Goal: Task Accomplishment & Management: Manage account settings

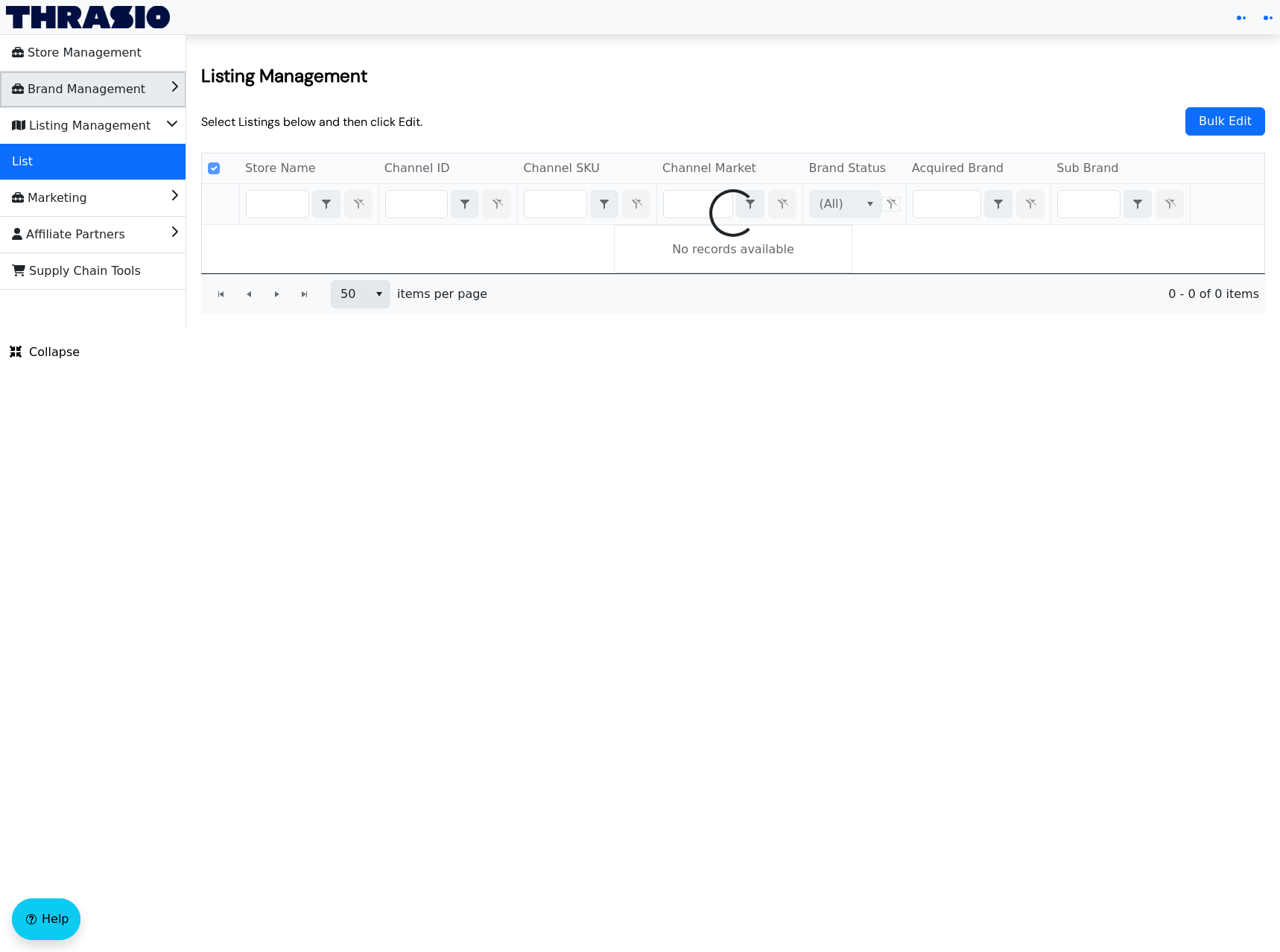
click at [86, 97] on span "Brand Management" at bounding box center [78, 90] width 133 height 24
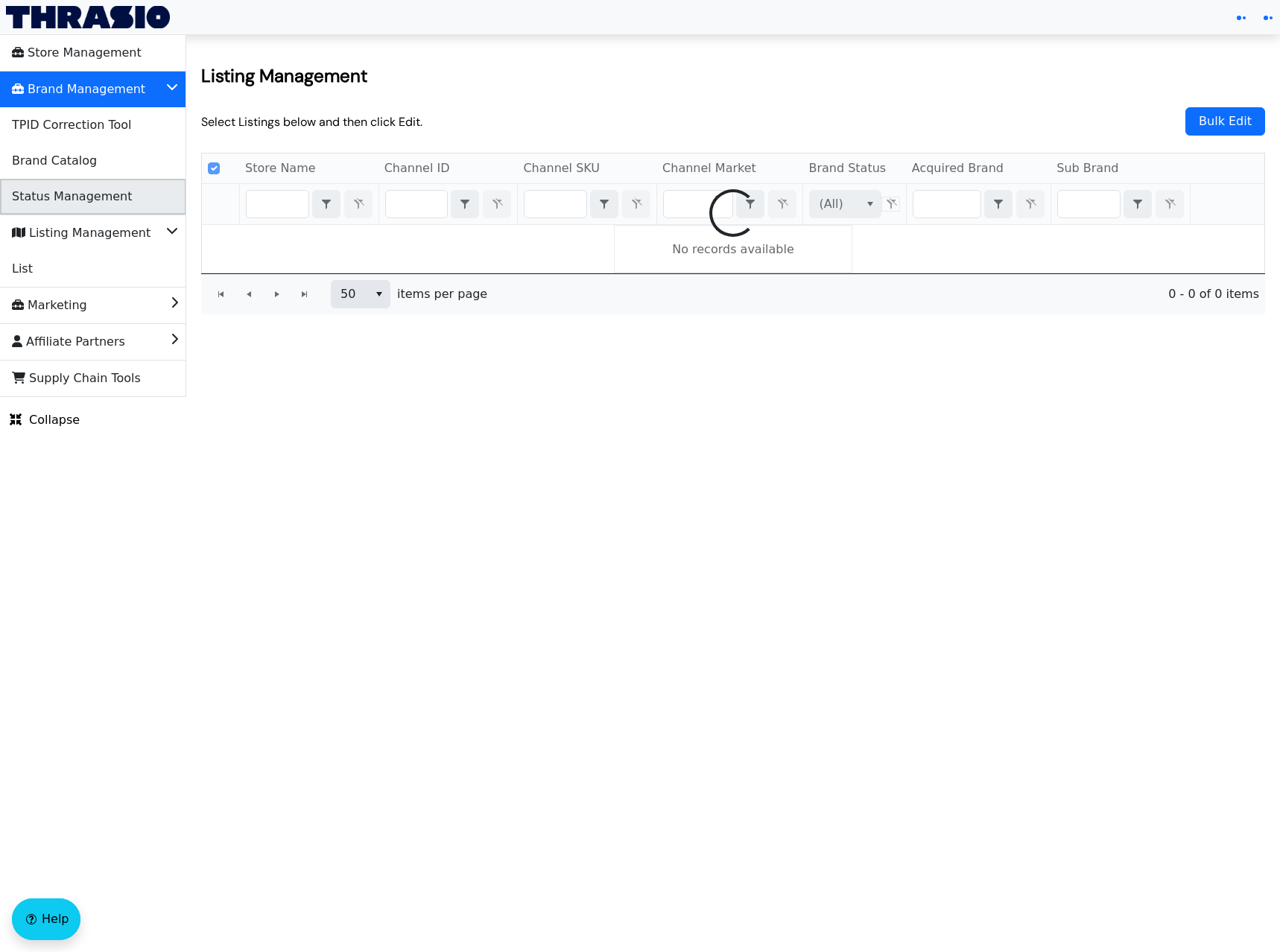
click at [107, 204] on span "Status Management" at bounding box center [72, 197] width 120 height 24
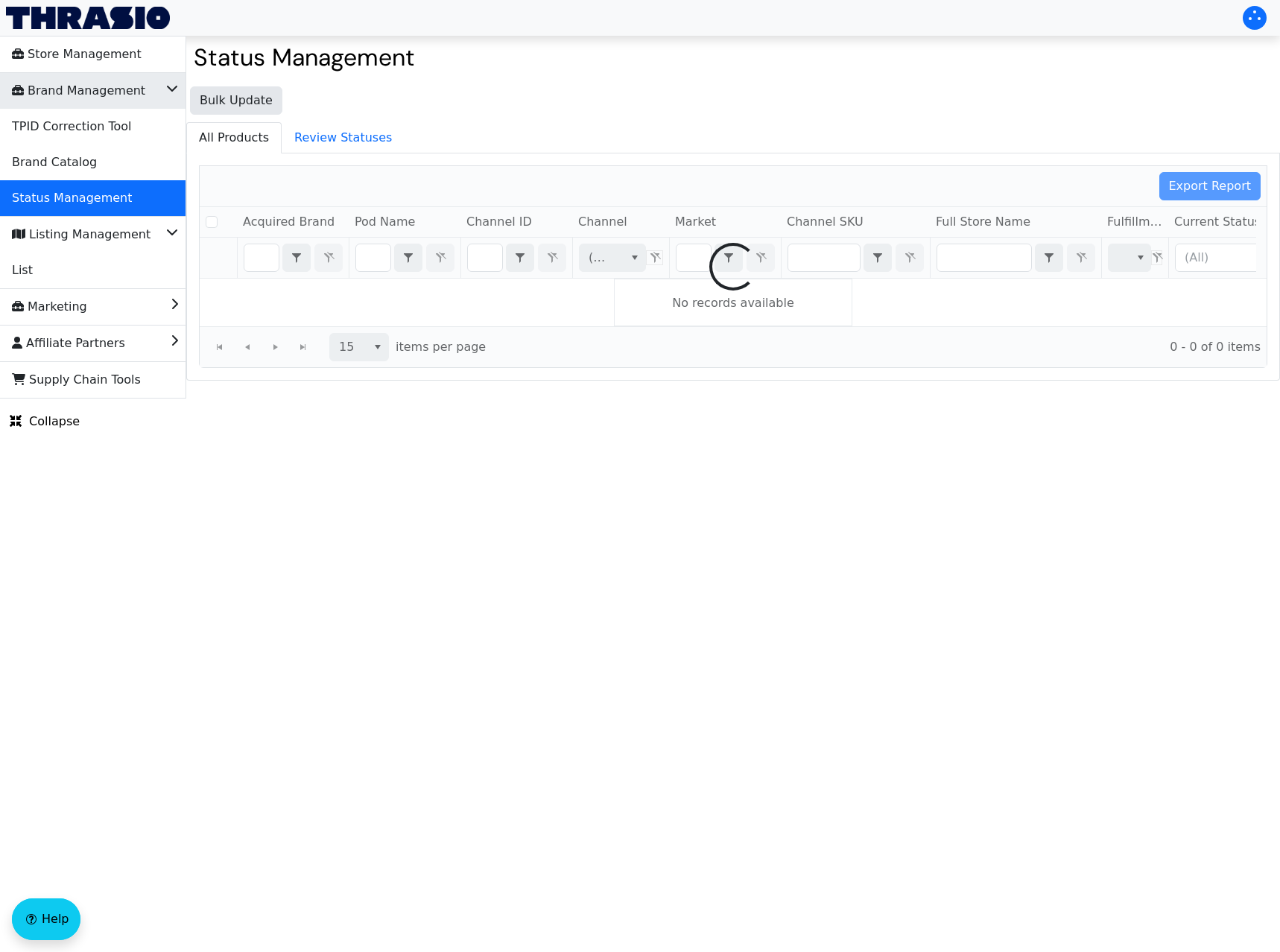
checkbox input "false"
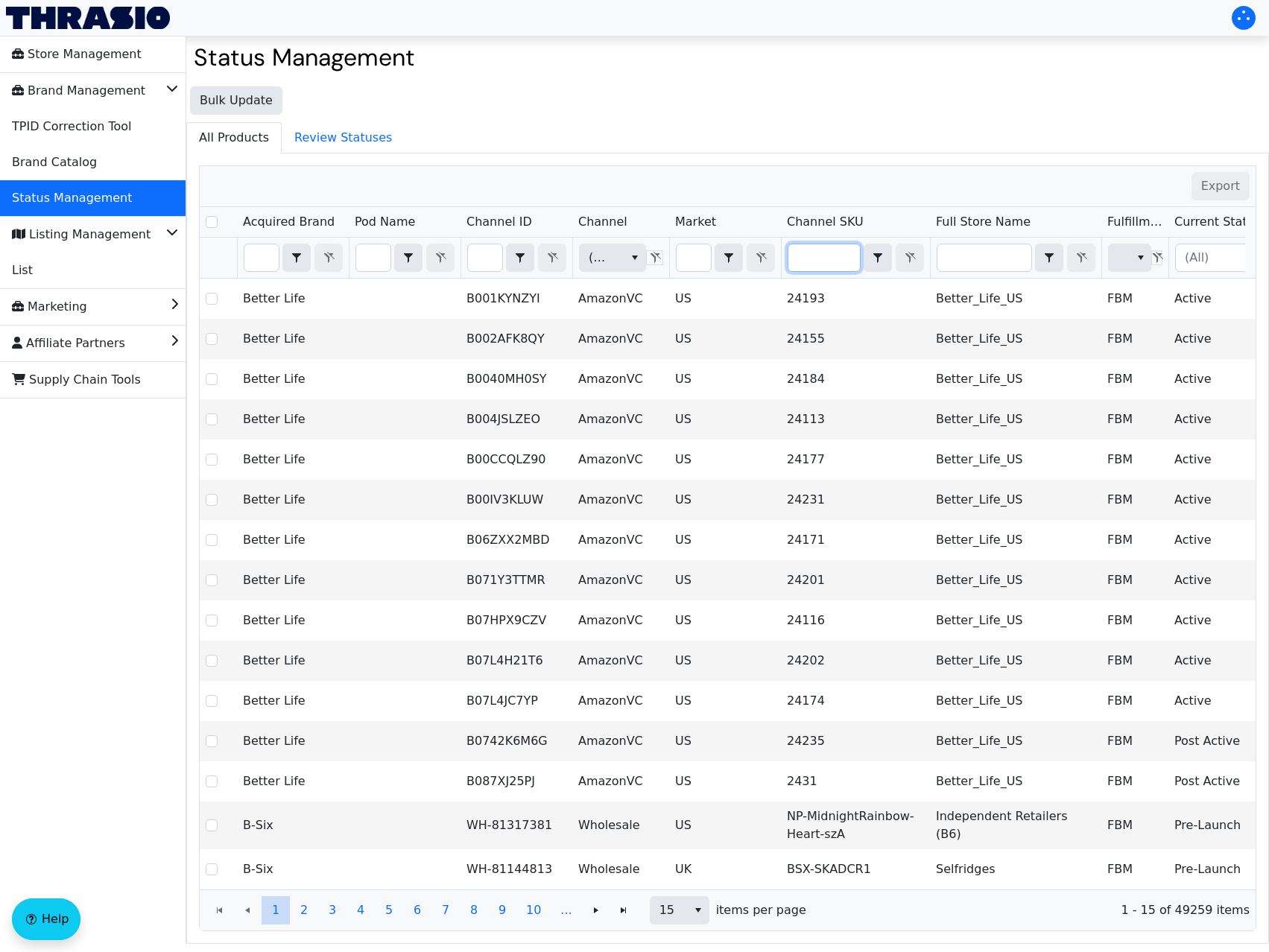
click at [824, 254] on input "Filter" at bounding box center [824, 258] width 72 height 27
type input "HCO-HOK-Cork1-JR"
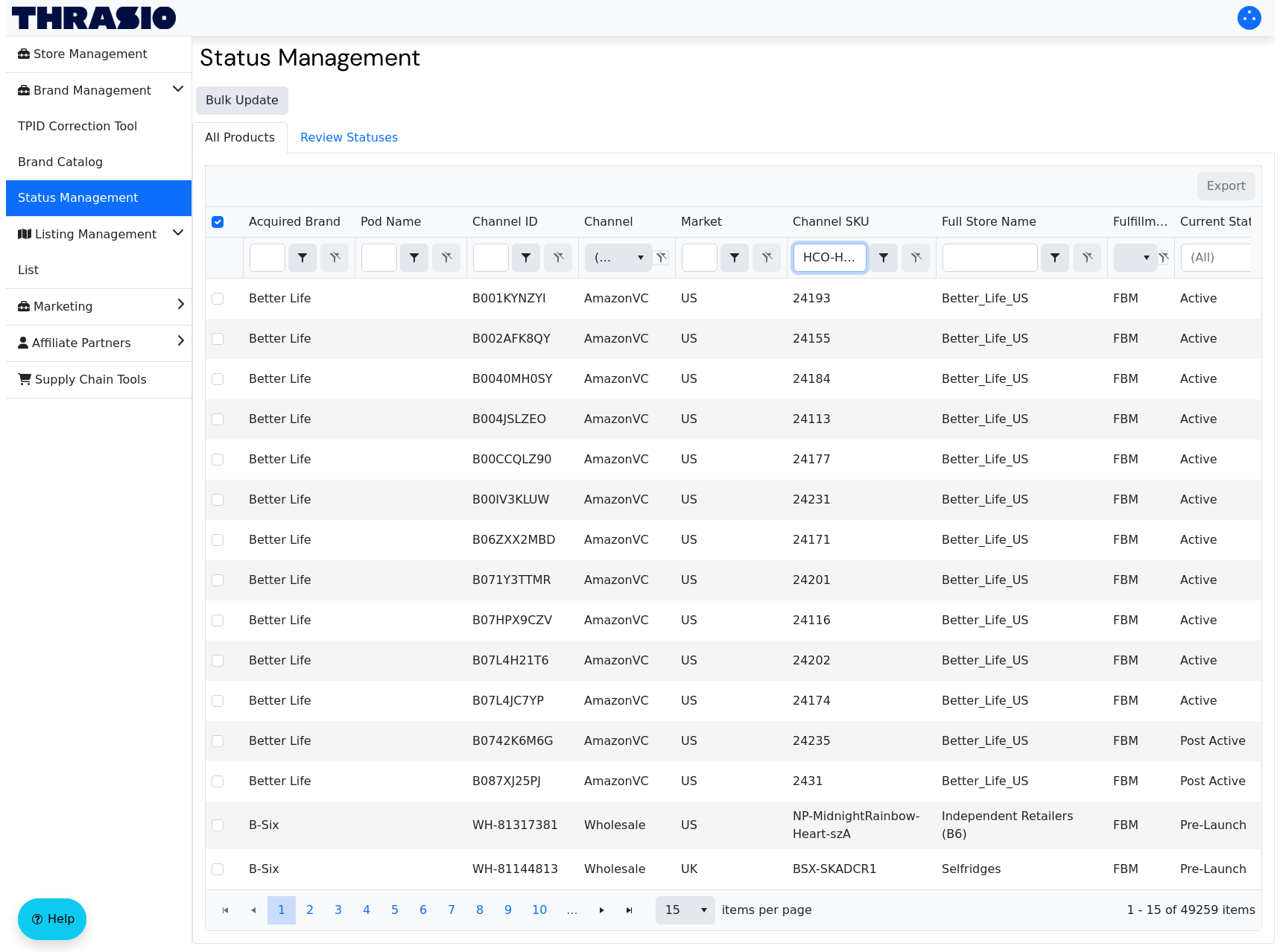
scroll to position [0, 51]
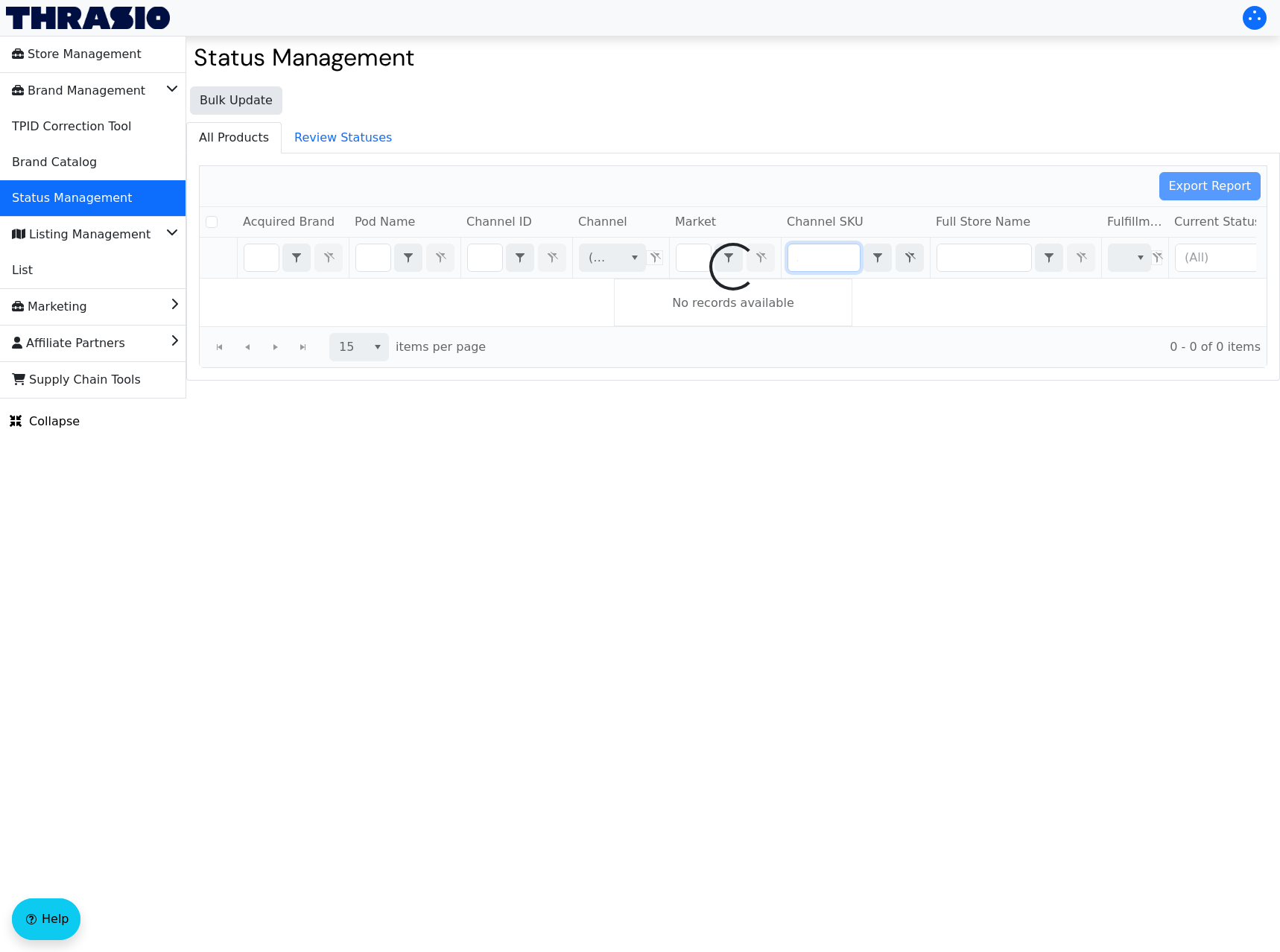
checkbox input "false"
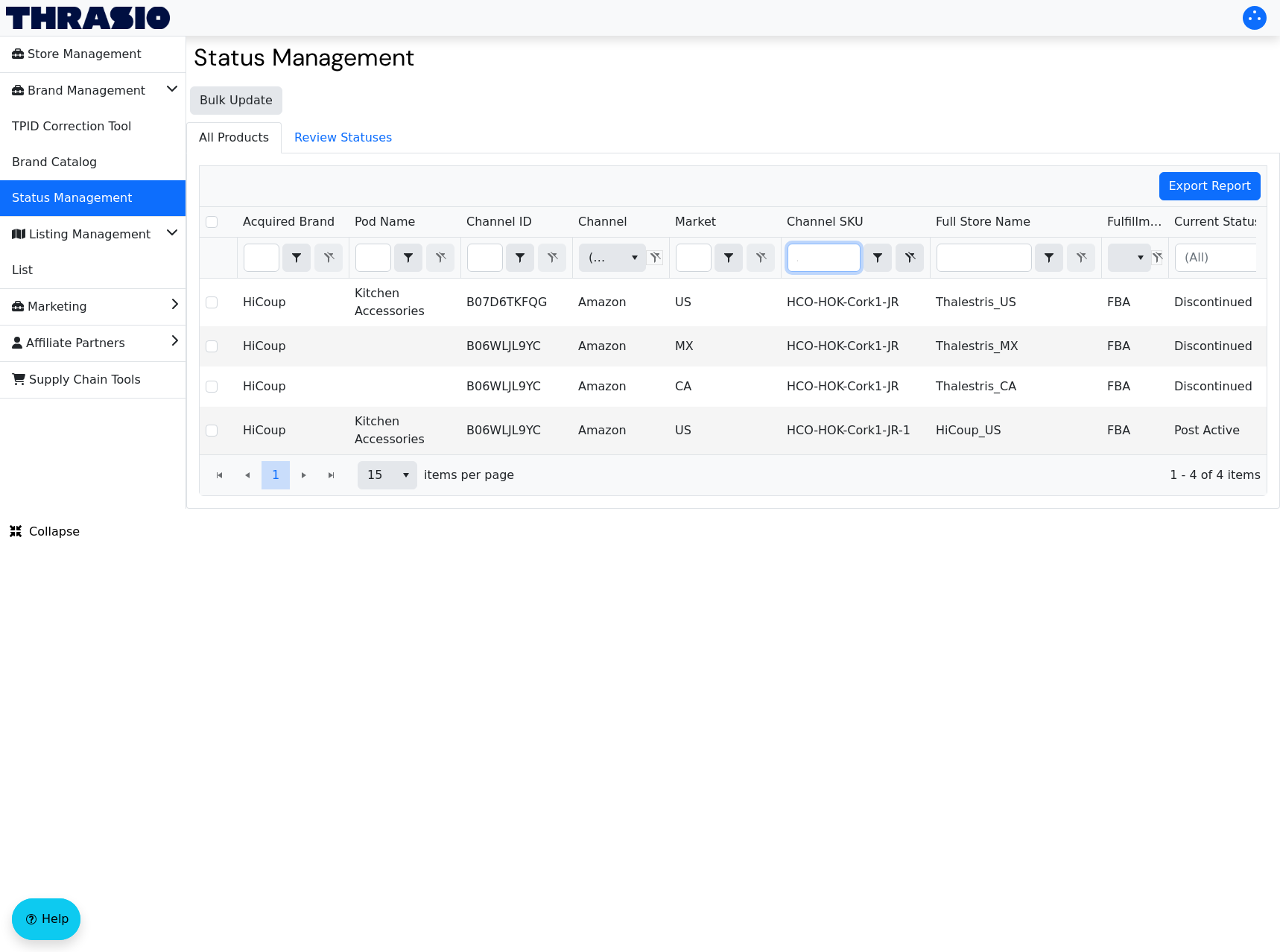
type input "HCO-HOK-Cork1-JR"
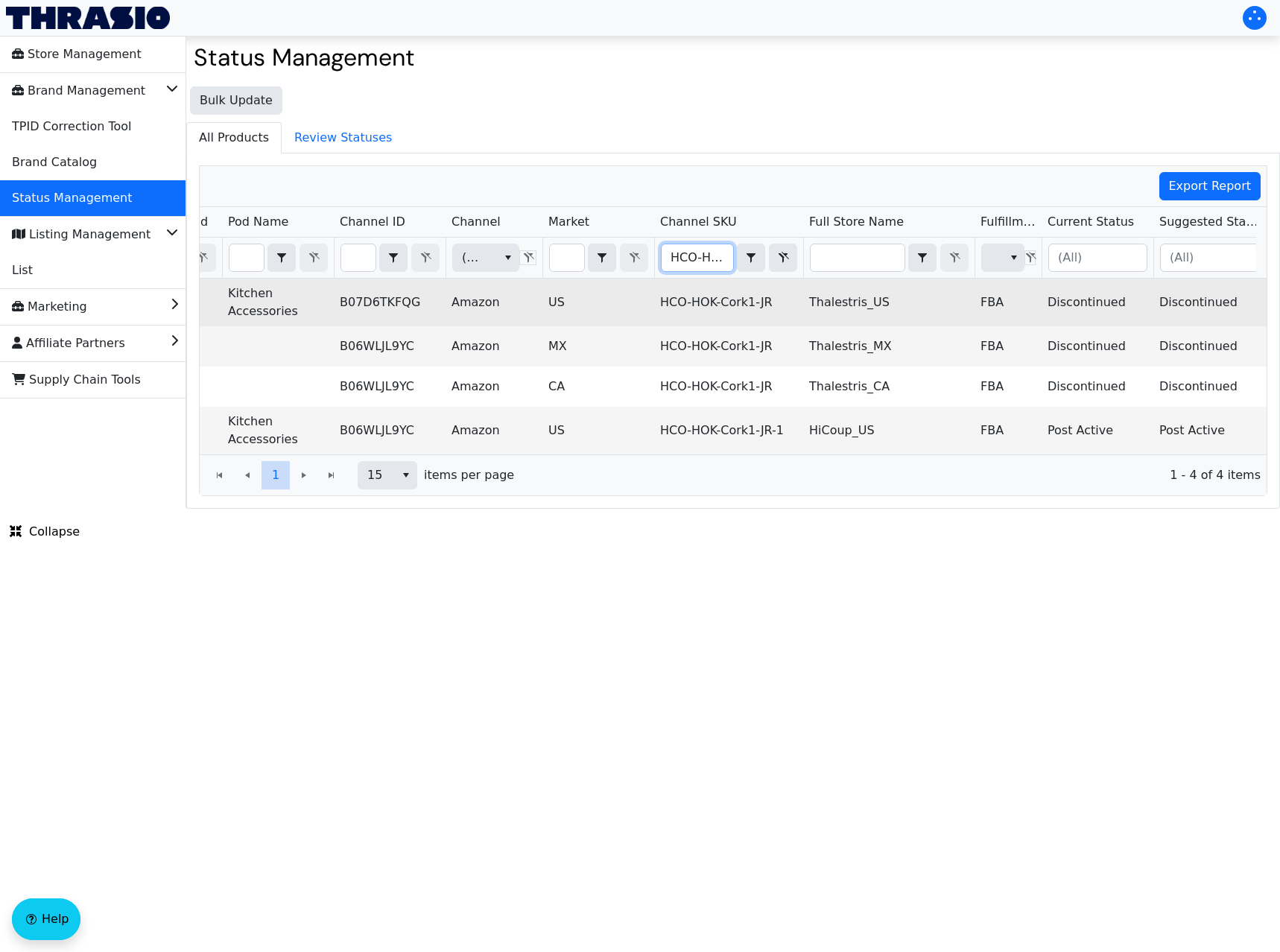
scroll to position [0, 292]
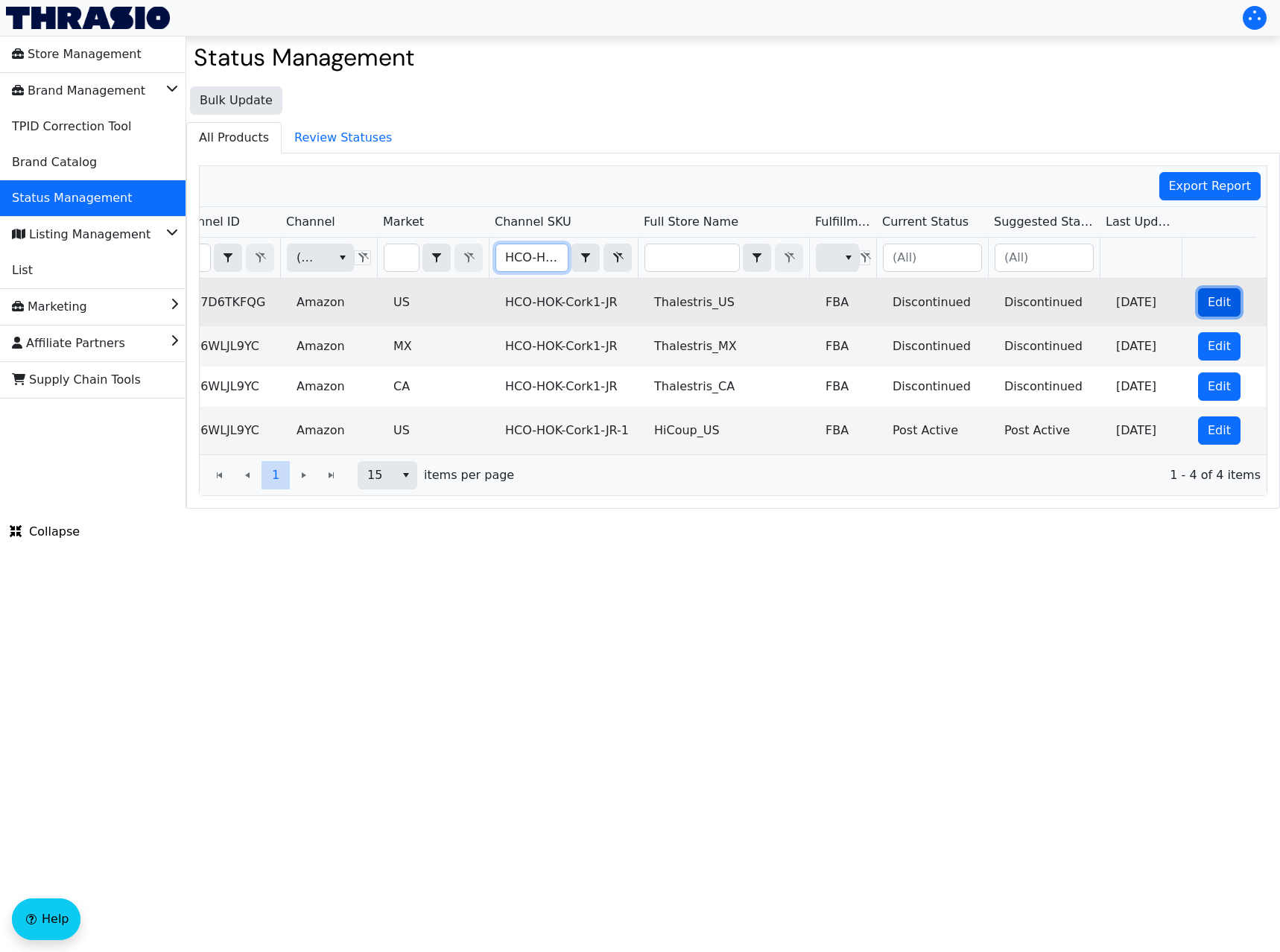
click at [1207, 298] on span "Edit" at bounding box center [1219, 302] width 23 height 18
checkbox input "true"
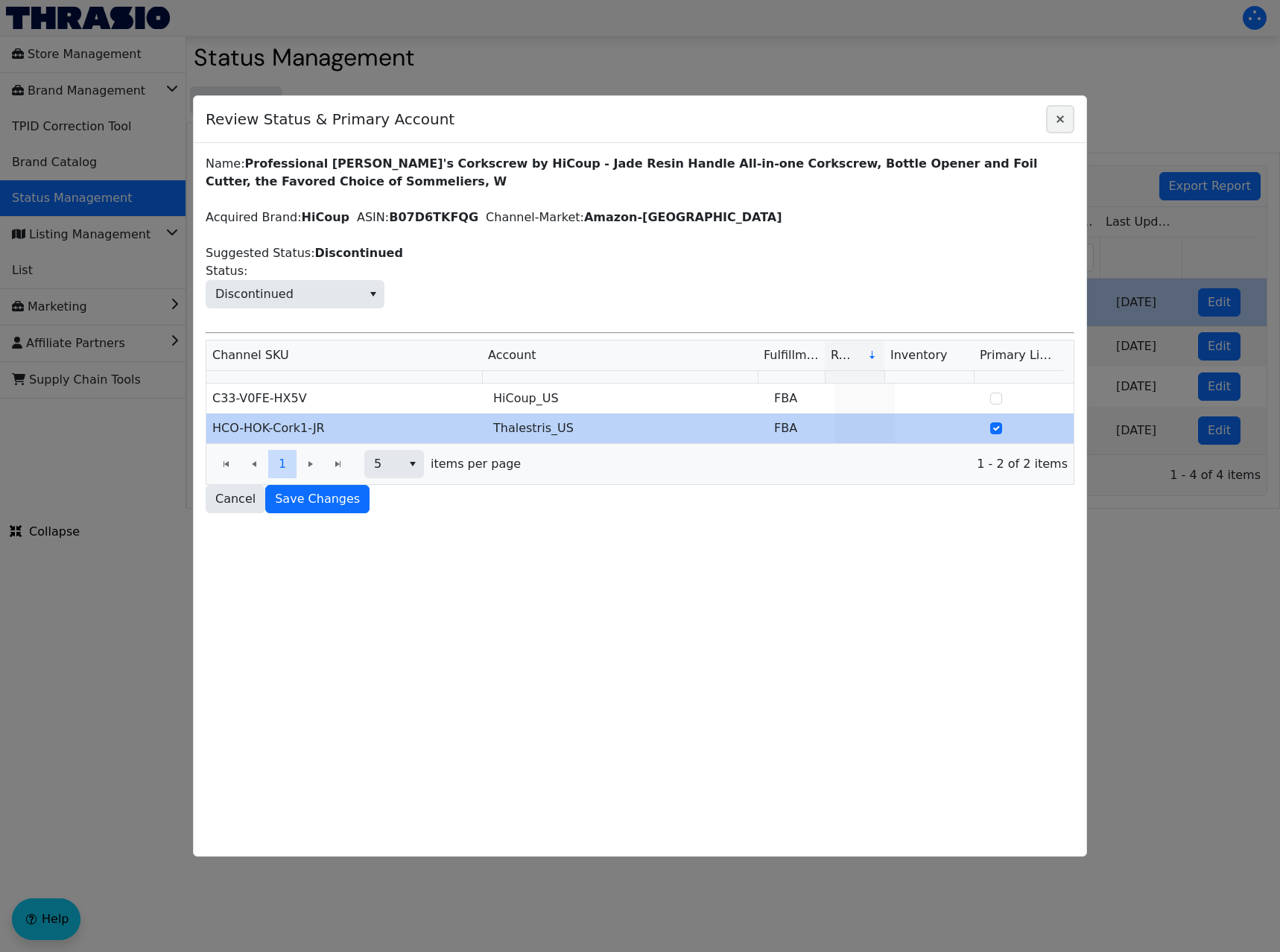
click at [1064, 120] on icon "Close" at bounding box center [1060, 119] width 18 height 12
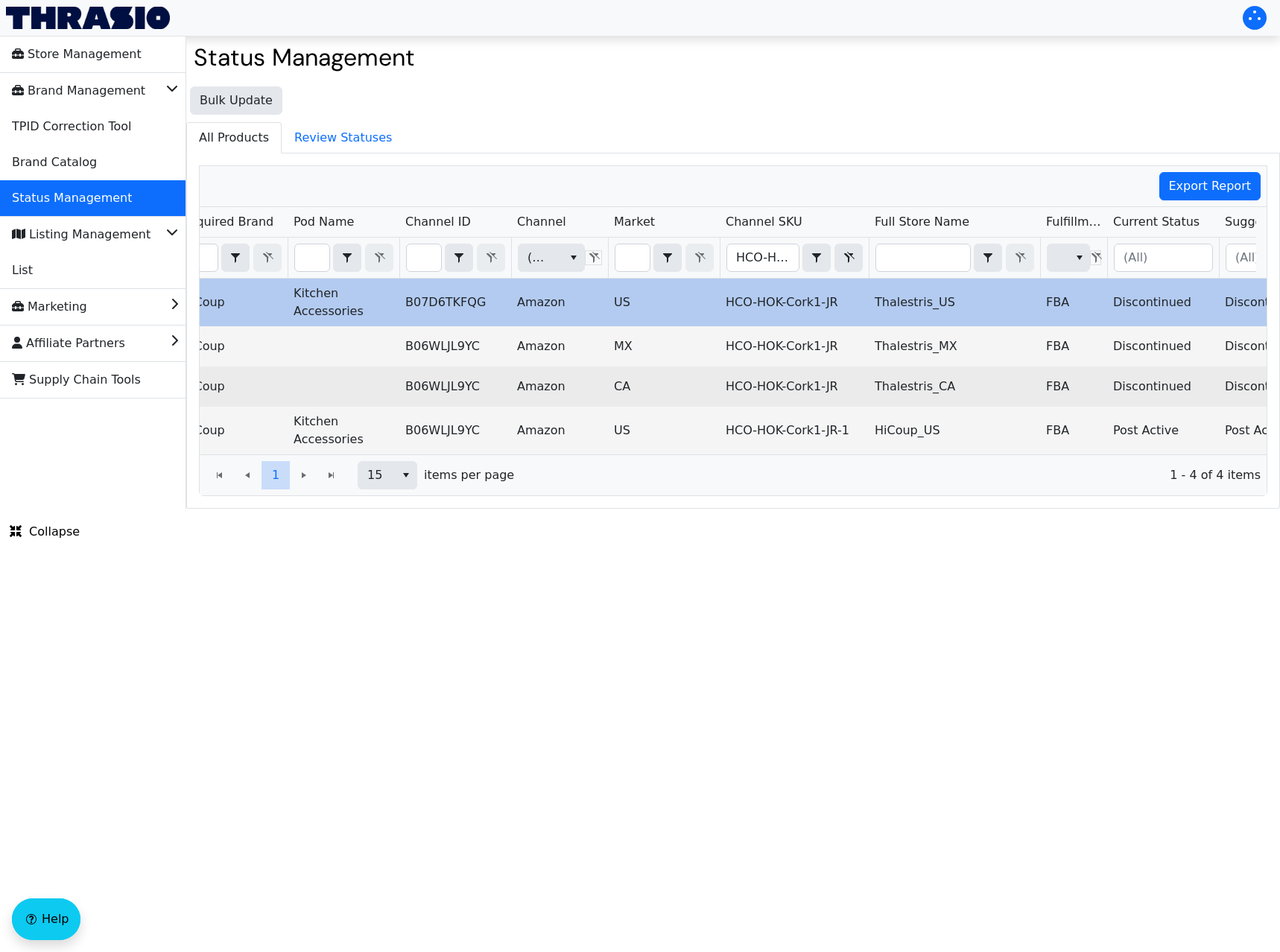
scroll to position [0, 0]
